Goal: Navigation & Orientation: Find specific page/section

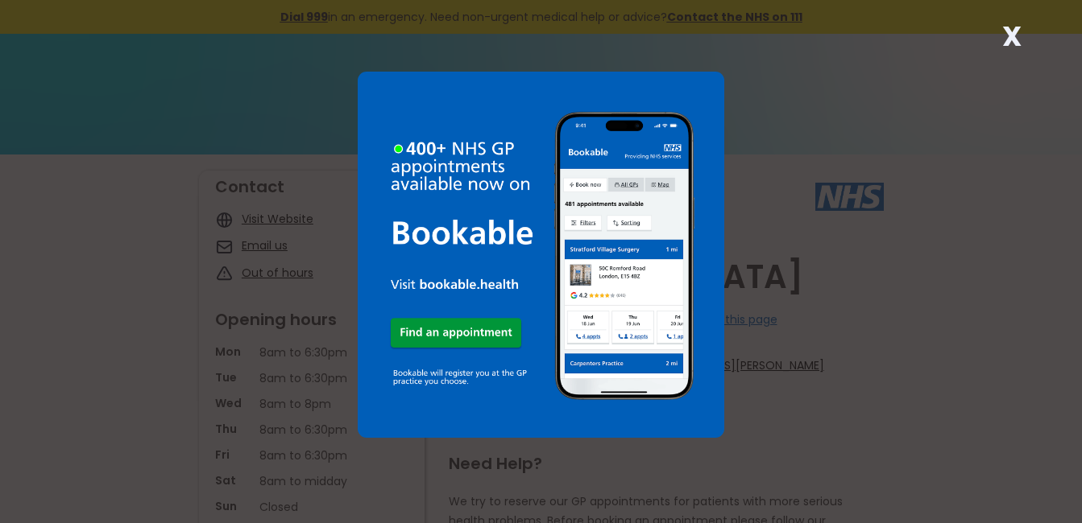
click at [999, 186] on div "X" at bounding box center [541, 261] width 1082 height 523
click at [1010, 34] on strong "X" at bounding box center [1011, 36] width 19 height 39
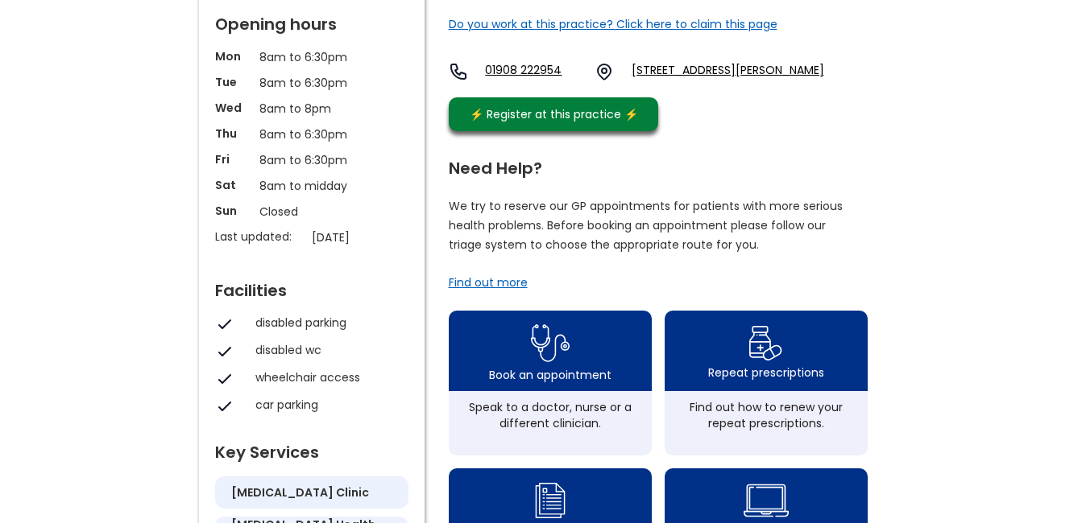
scroll to position [322, 0]
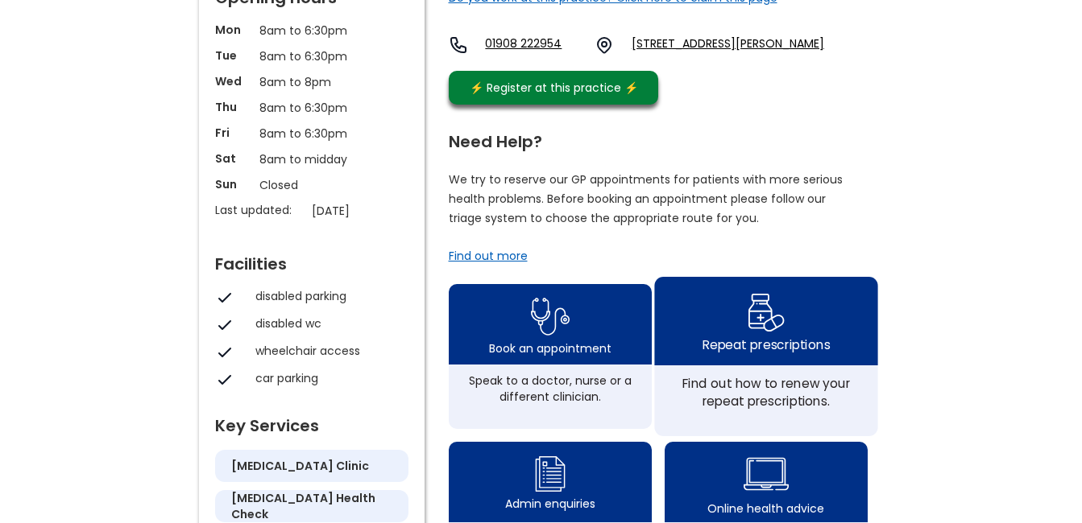
click at [766, 313] on img at bounding box center [766, 312] width 38 height 47
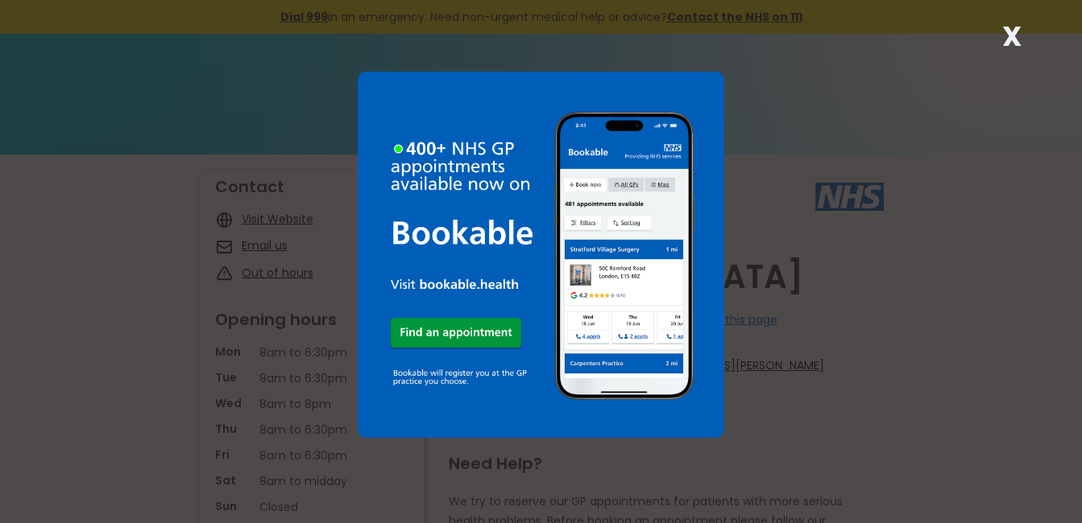
click at [1011, 39] on strong "X" at bounding box center [1011, 36] width 19 height 39
click at [1005, 36] on strong "X" at bounding box center [1011, 36] width 19 height 39
